Goal: Communication & Community: Participate in discussion

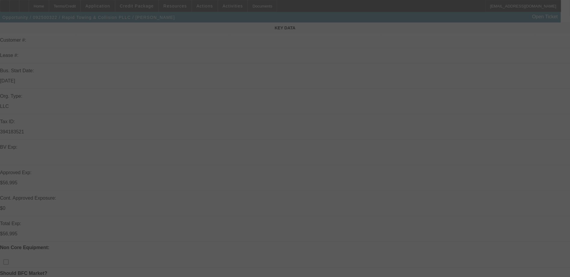
scroll to position [150, 0]
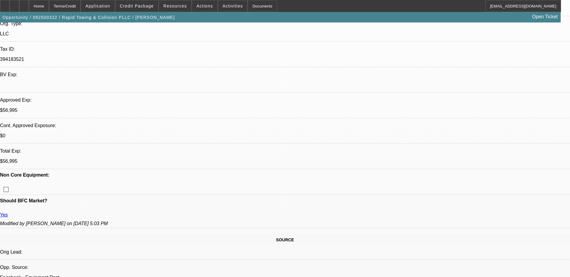
select select "0"
select select "2"
select select "0"
select select "2"
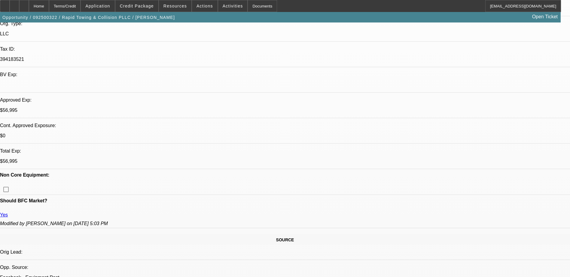
select select "0.1"
select select "0.2"
select select "2"
select select "0.1"
select select "0.2"
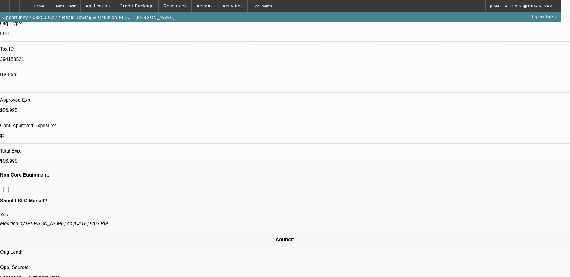
select select "2"
select select "0.1"
select select "1"
select select "2"
select select "6"
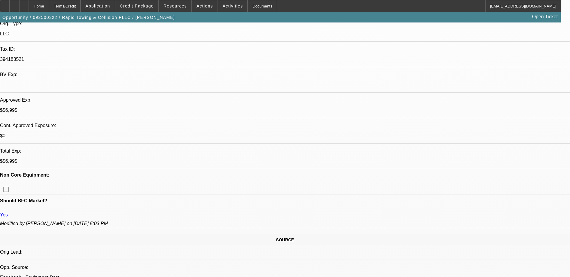
select select "1"
select select "2"
select select "4"
select select "1"
select select "2"
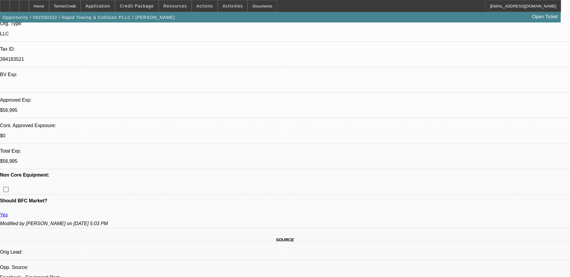
select select "4"
select select "1"
select select "2"
select select "4"
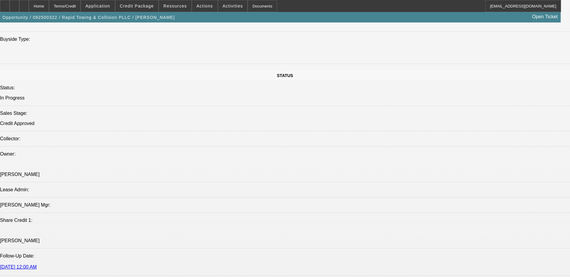
scroll to position [601, 0]
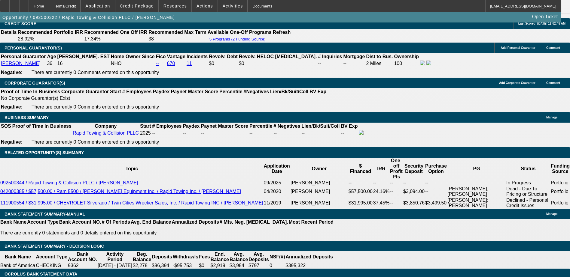
scroll to position [871, 0]
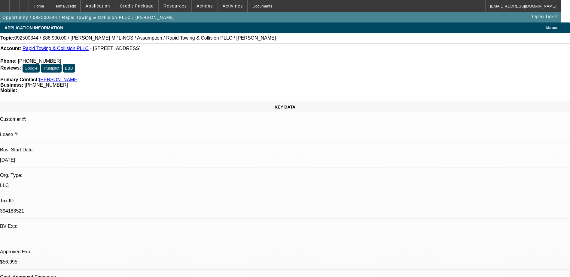
select select "0"
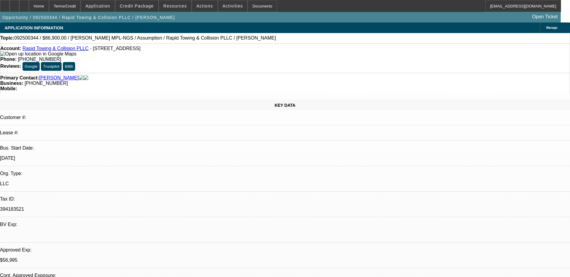
select select "2"
select select "0.1"
select select "1"
select select "2"
select select "4"
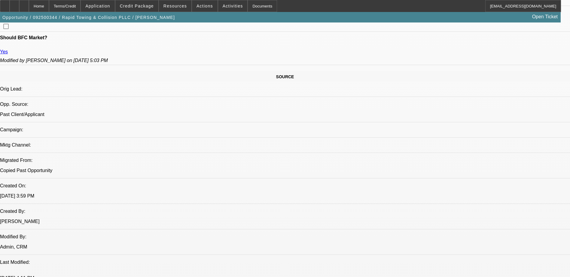
scroll to position [240, 0]
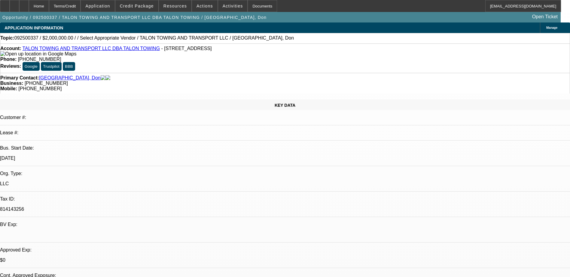
select select "0"
select select "2"
select select "0.1"
select select "4"
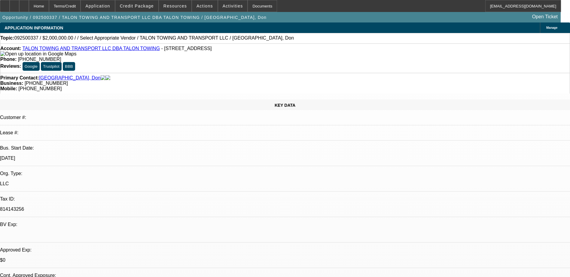
radio input "true"
drag, startPoint x: 520, startPoint y: 122, endPoint x: 523, endPoint y: 123, distance: 3.9
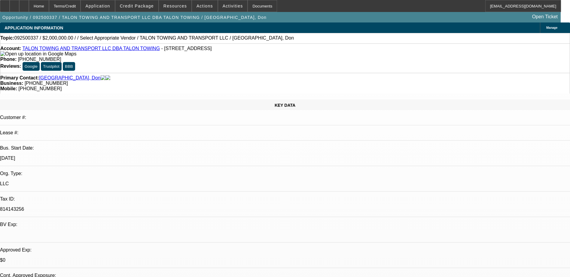
drag, startPoint x: 535, startPoint y: 122, endPoint x: 460, endPoint y: 120, distance: 75.1
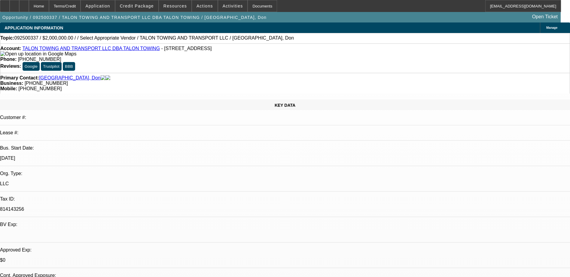
type textarea "Wants to consolidate multiple trucks into one loan, he doesnt like who hesfinan…"
radio input "true"
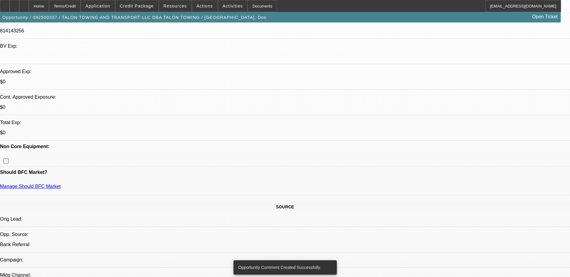
scroll to position [240, 0]
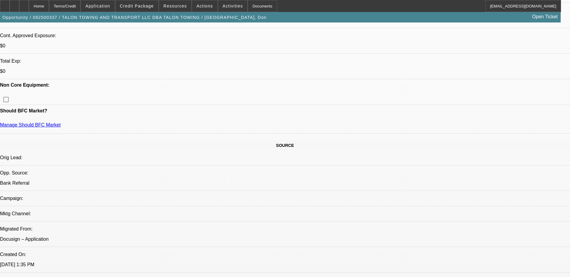
click at [24, 4] on icon at bounding box center [24, 4] width 0 height 0
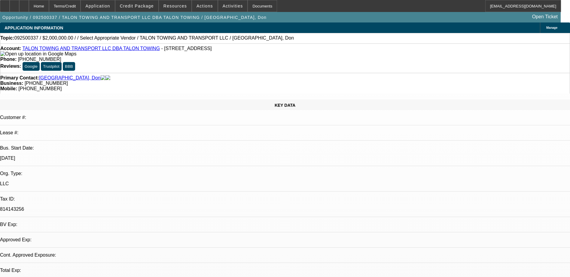
select select "0"
select select "2"
select select "0.1"
select select "4"
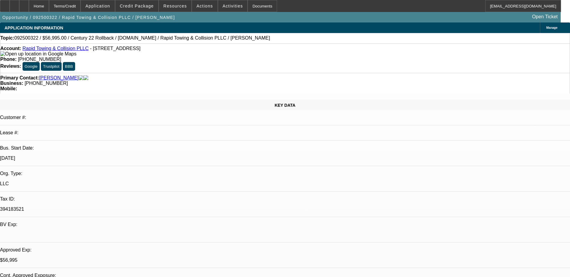
select select "0"
select select "2"
select select "0"
select select "6"
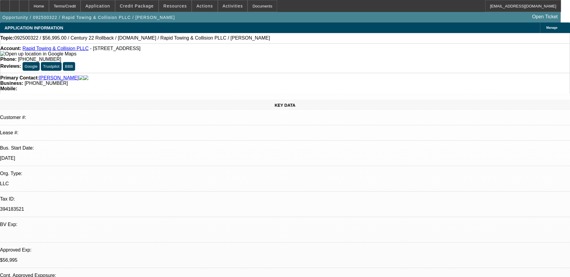
select select "0"
select select "2"
select select "0.1"
select select "4"
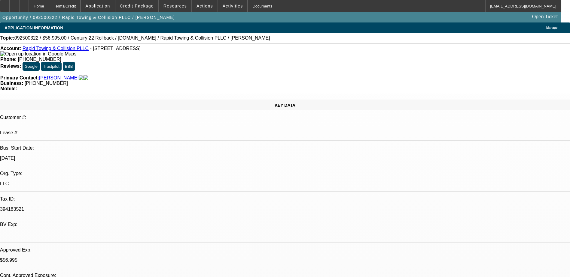
select select "0.2"
select select "2"
select select "0.1"
select select "4"
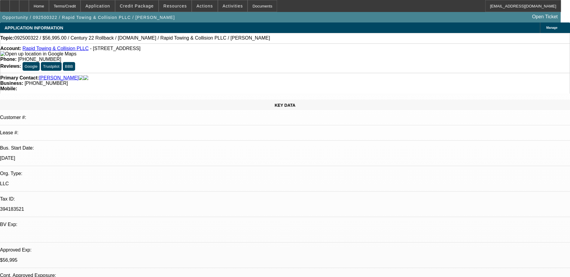
select select "0.2"
select select "2"
select select "0.1"
select select "4"
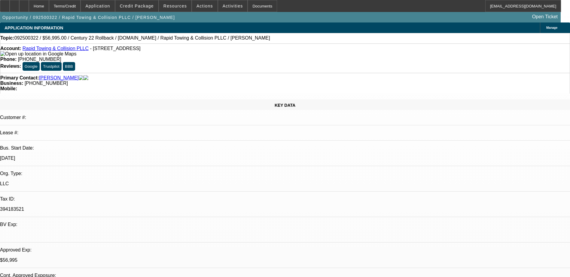
scroll to position [871, 0]
